Goal: Task Accomplishment & Management: Manage account settings

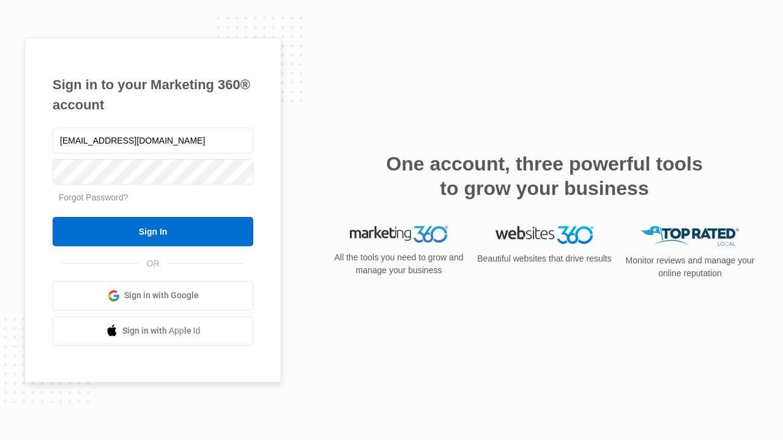
type input "[EMAIL_ADDRESS][DOMAIN_NAME]"
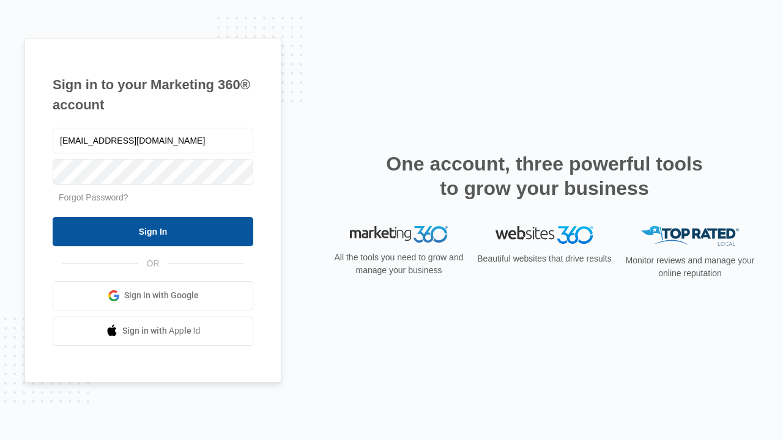
click at [153, 231] on input "Sign In" at bounding box center [153, 231] width 201 height 29
